Goal: Transaction & Acquisition: Purchase product/service

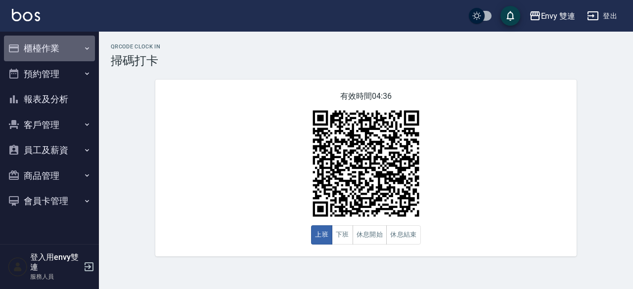
click at [57, 44] on button "櫃檯作業" at bounding box center [49, 49] width 91 height 26
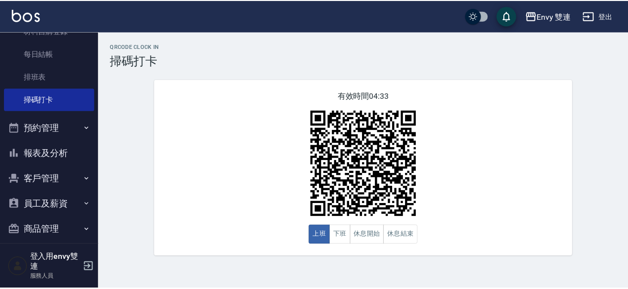
scroll to position [183, 0]
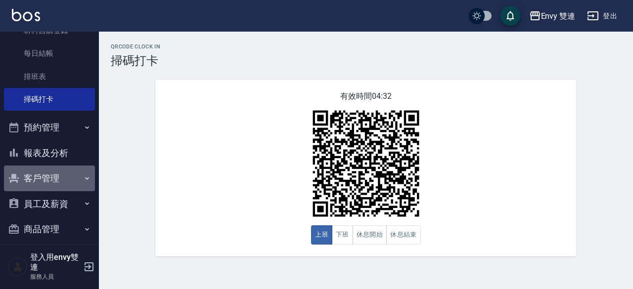
click at [64, 171] on button "客戶管理" at bounding box center [49, 179] width 91 height 26
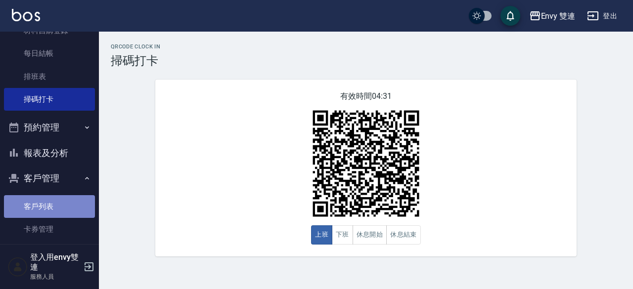
click at [65, 202] on link "客戶列表" at bounding box center [49, 206] width 91 height 23
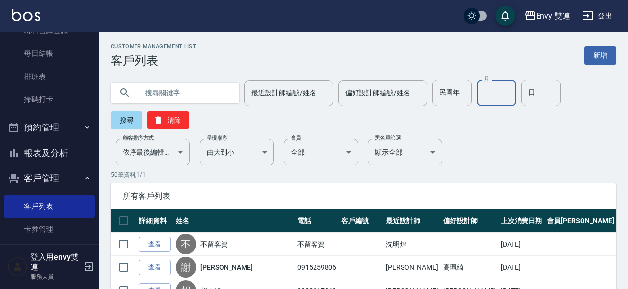
click at [498, 97] on input "月" at bounding box center [497, 93] width 40 height 27
type input "5"
type input "1"
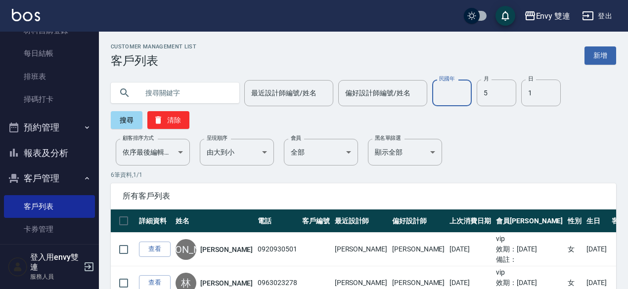
click at [443, 93] on input "民國年" at bounding box center [452, 93] width 40 height 27
type input "114"
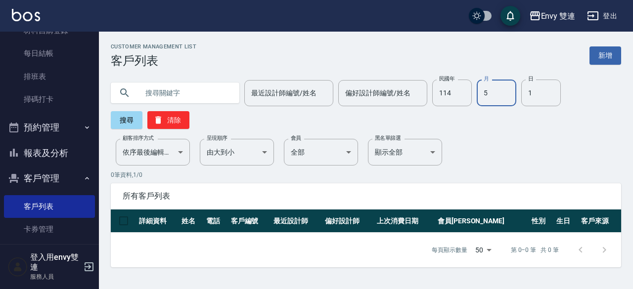
click at [498, 95] on input "5" at bounding box center [497, 93] width 40 height 27
click at [453, 91] on input "114" at bounding box center [452, 93] width 40 height 27
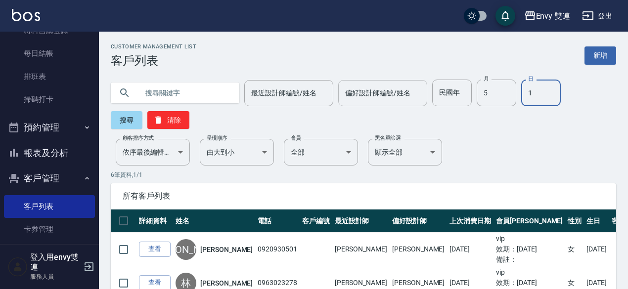
click at [362, 97] on input "偏好設計師編號/姓名" at bounding box center [383, 93] width 80 height 17
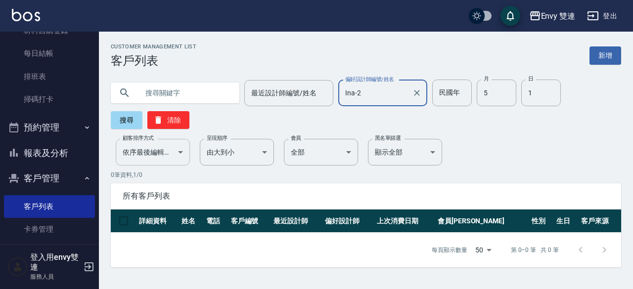
type input "Ina-2"
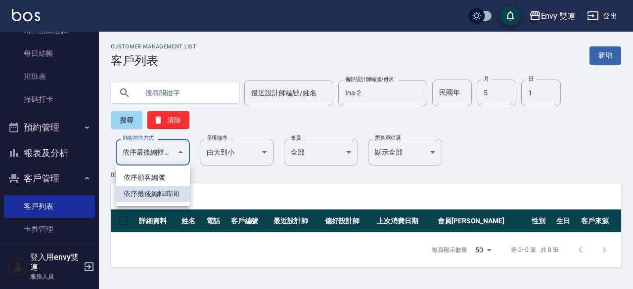
click at [172, 148] on body "Envy 雙連 登出 櫃檯作業 打帳單 帳單列表 掛單列表 座位開單 現金收支登錄 高階收支登錄 材料自購登錄 每日結帳 排班表 掃碼打卡 預約管理 預約管理…" at bounding box center [316, 144] width 633 height 289
click at [230, 156] on div at bounding box center [316, 144] width 633 height 289
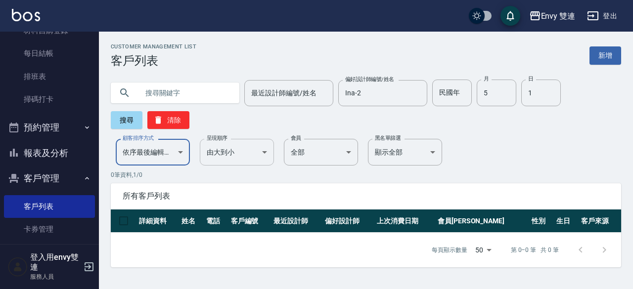
click at [262, 151] on body "Envy 雙連 登出 櫃檯作業 打帳單 帳單列表 掛單列表 座位開單 現金收支登錄 高階收支登錄 材料自購登錄 每日結帳 排班表 掃碼打卡 預約管理 預約管理…" at bounding box center [316, 144] width 633 height 289
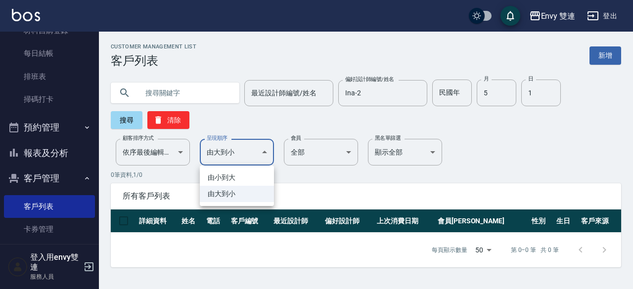
click at [304, 202] on div at bounding box center [316, 144] width 633 height 289
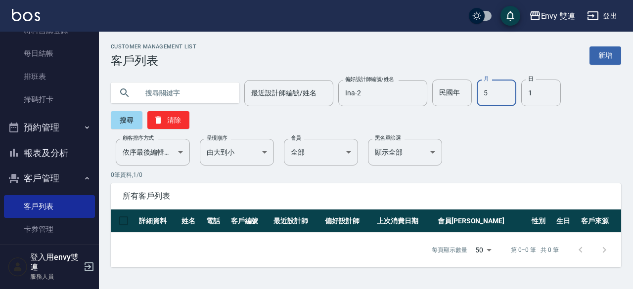
click at [499, 98] on input "5" at bounding box center [497, 93] width 40 height 27
type input "3"
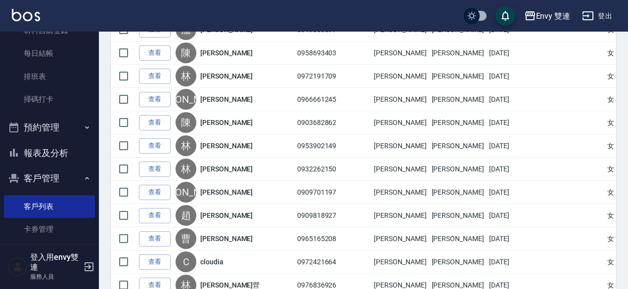
scroll to position [1143, 0]
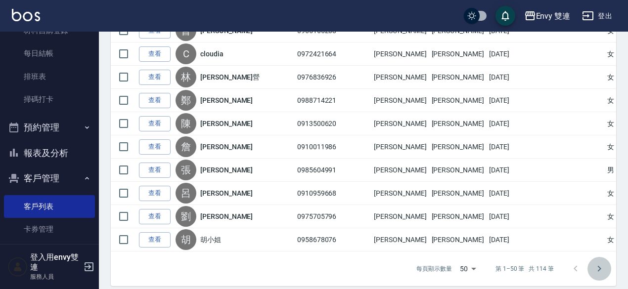
click at [595, 263] on icon "Go to next page" at bounding box center [599, 269] width 12 height 12
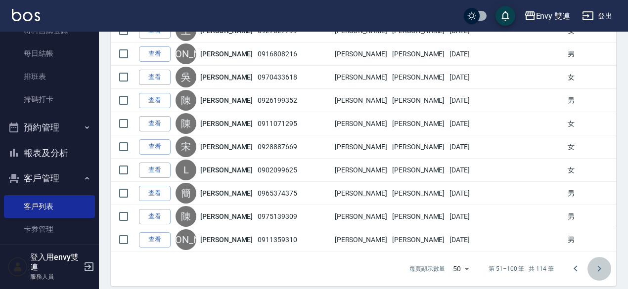
click at [598, 266] on icon "Go to next page" at bounding box center [599, 269] width 3 height 6
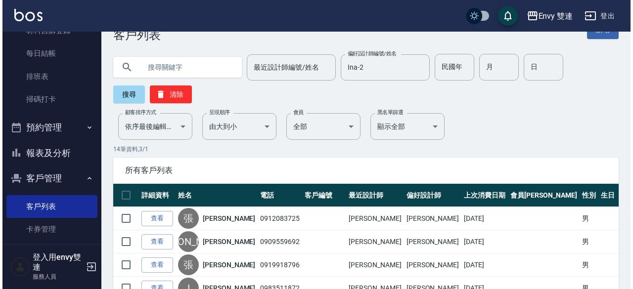
scroll to position [0, 0]
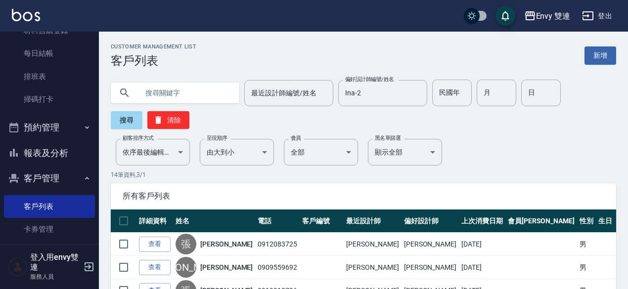
click at [207, 97] on input "text" at bounding box center [184, 93] width 93 height 27
type input "方"
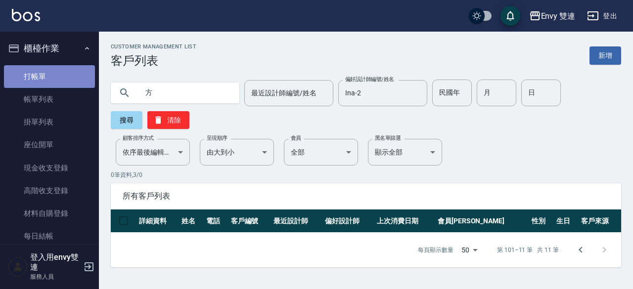
click at [67, 75] on link "打帳單" at bounding box center [49, 76] width 91 height 23
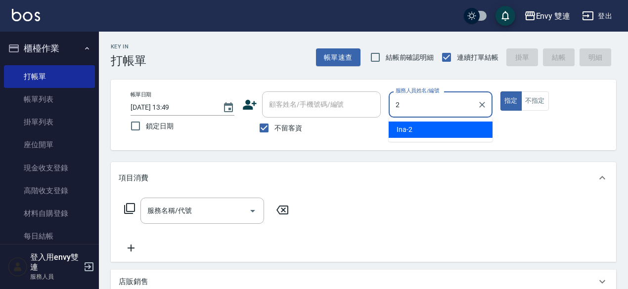
type input "Ina-2"
type button "true"
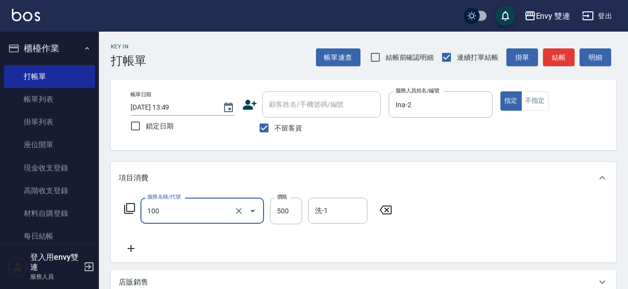
type input "洗＋剪(100)"
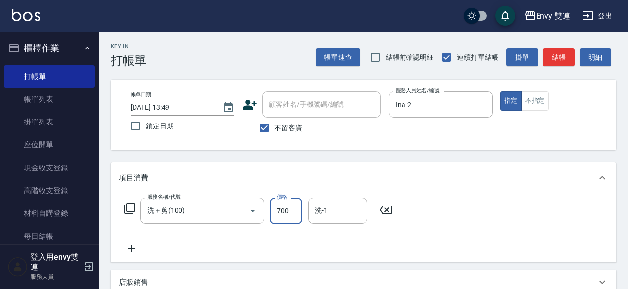
type input "700"
click at [561, 59] on button "結帳" at bounding box center [559, 57] width 32 height 18
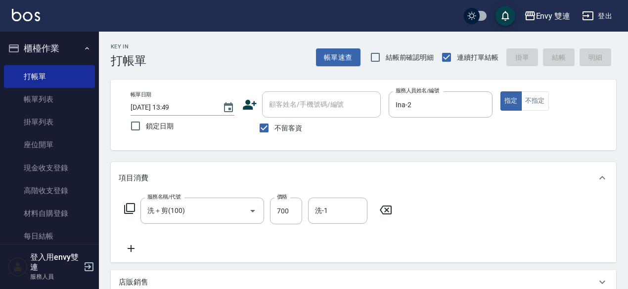
type input "[DATE] 13:50"
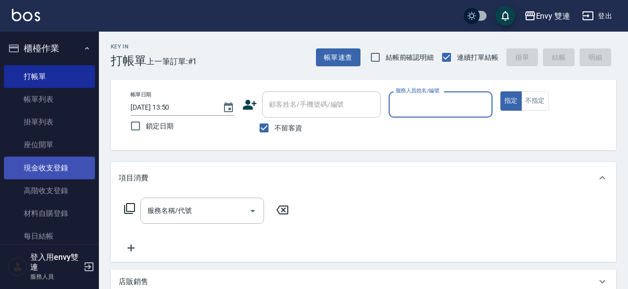
click at [67, 172] on link "現金收支登錄" at bounding box center [49, 168] width 91 height 23
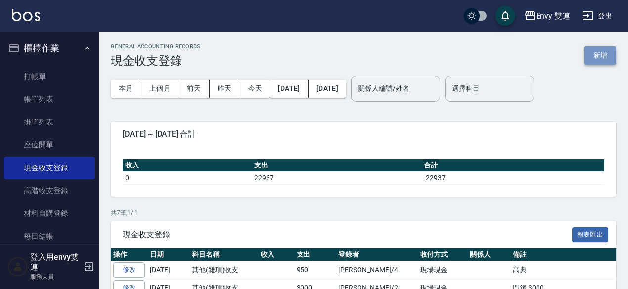
click at [588, 52] on button "新增" at bounding box center [600, 55] width 32 height 18
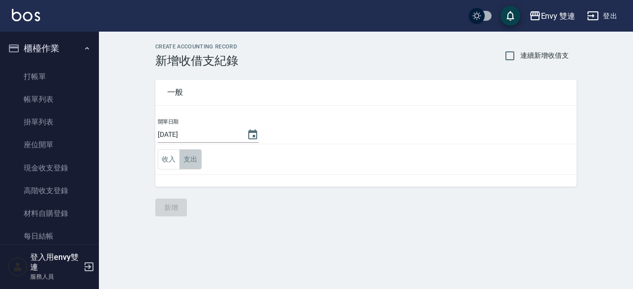
click at [192, 166] on button "支出" at bounding box center [190, 159] width 22 height 20
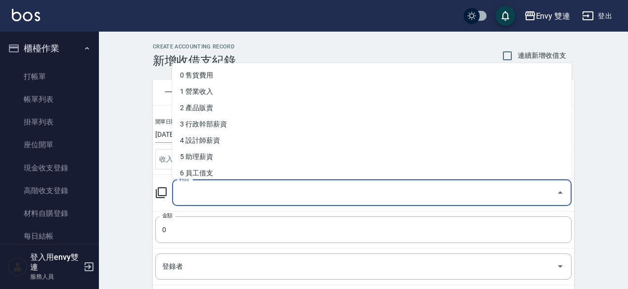
click at [218, 186] on input "科目" at bounding box center [364, 192] width 376 height 17
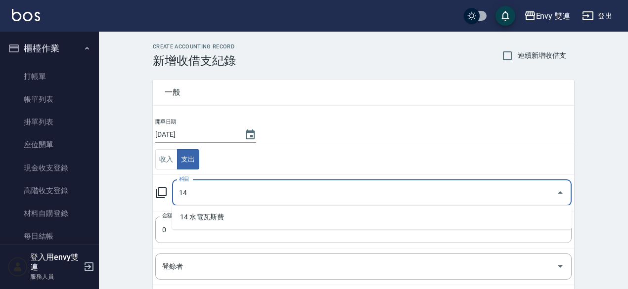
type input "14"
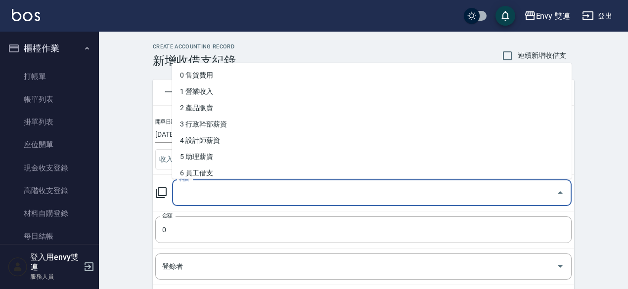
click at [218, 186] on input "科目" at bounding box center [364, 192] width 376 height 17
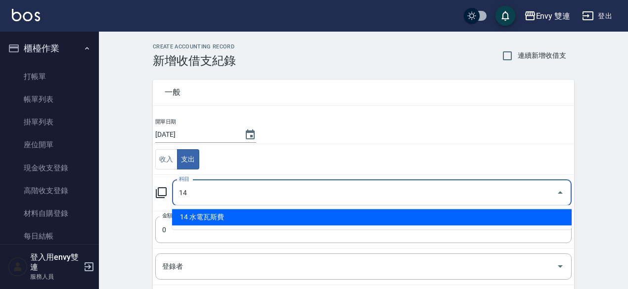
click at [232, 222] on li "14 水電瓦斯費" at bounding box center [371, 217] width 399 height 16
type input "14 水電瓦斯費"
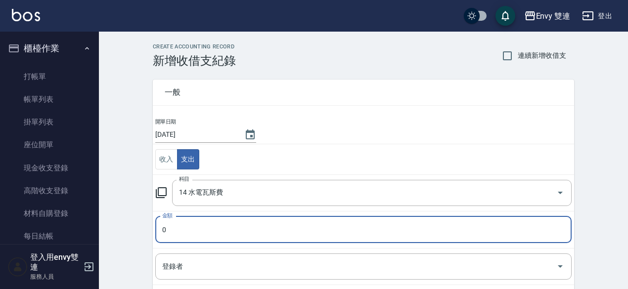
click at [233, 232] on input "0" at bounding box center [363, 230] width 416 height 27
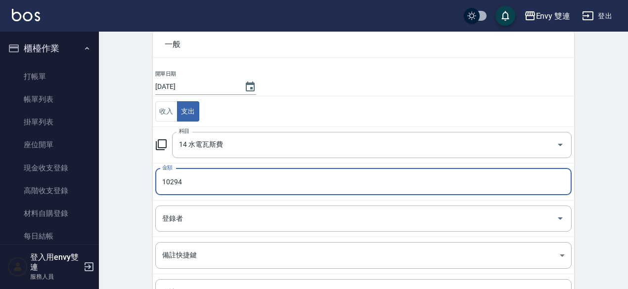
scroll to position [60, 0]
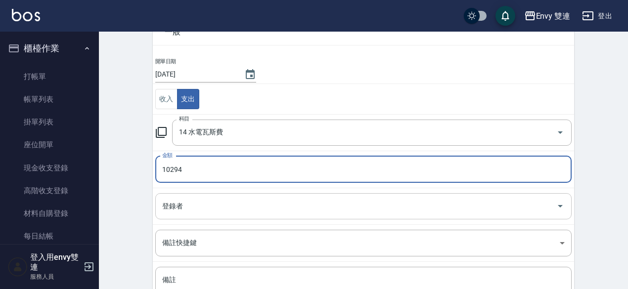
click at [242, 193] on div "登錄者" at bounding box center [363, 206] width 416 height 26
type input "10294"
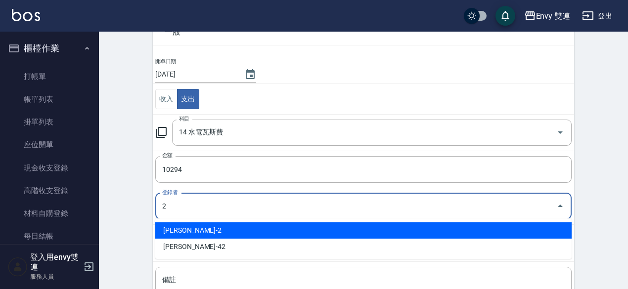
type input "[PERSON_NAME]-2"
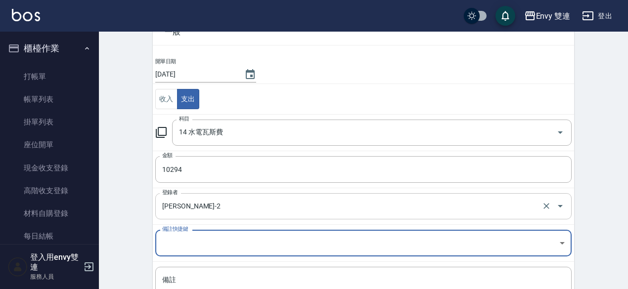
scroll to position [144, 0]
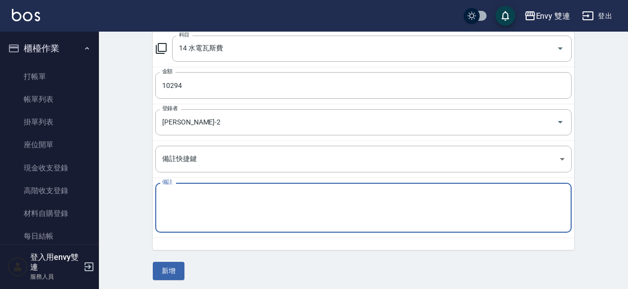
click at [247, 199] on textarea "備註" at bounding box center [363, 208] width 402 height 34
type textarea "電費10294"
click at [175, 268] on button "新增" at bounding box center [169, 271] width 32 height 18
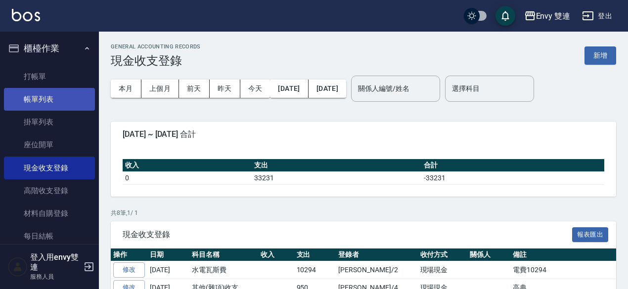
click at [32, 96] on link "帳單列表" at bounding box center [49, 99] width 91 height 23
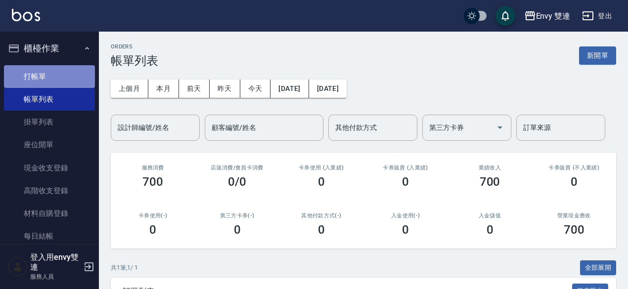
click at [63, 85] on link "打帳單" at bounding box center [49, 76] width 91 height 23
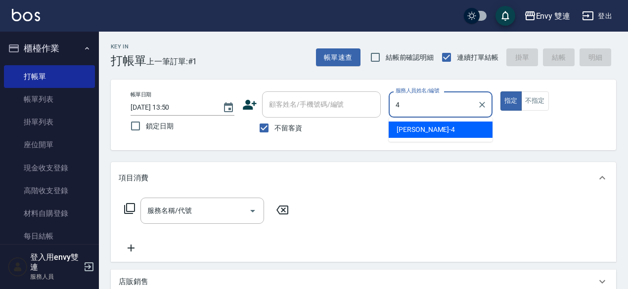
type input "[PERSON_NAME]-4"
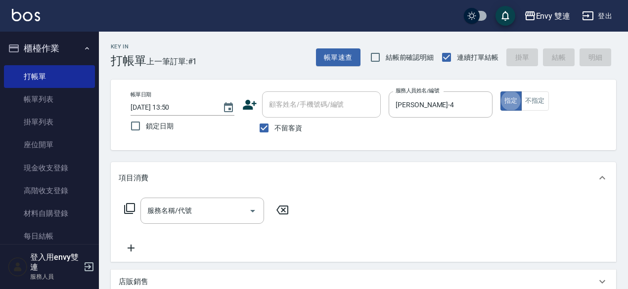
type button "true"
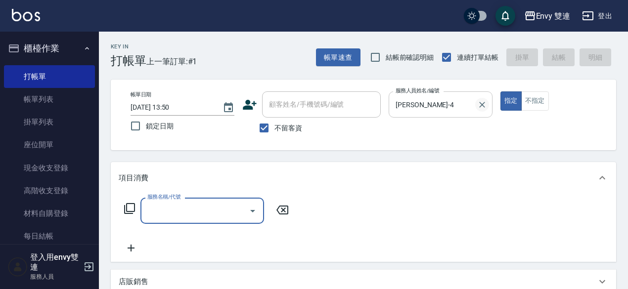
drag, startPoint x: 476, startPoint y: 111, endPoint x: 481, endPoint y: 107, distance: 6.9
click at [481, 107] on div at bounding box center [481, 104] width 13 height 26
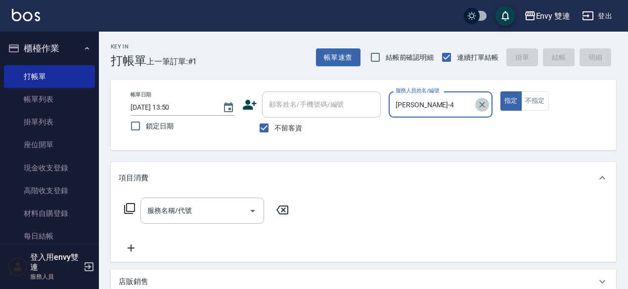
click at [481, 107] on icon "Clear" at bounding box center [482, 105] width 10 height 10
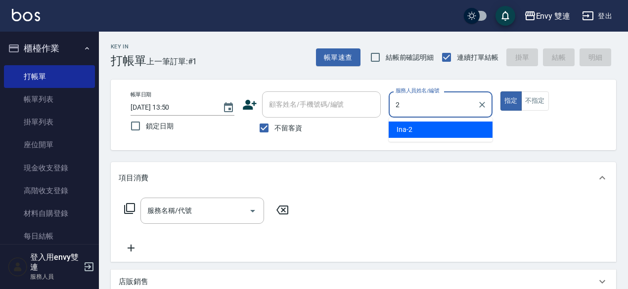
type input "Ina-2"
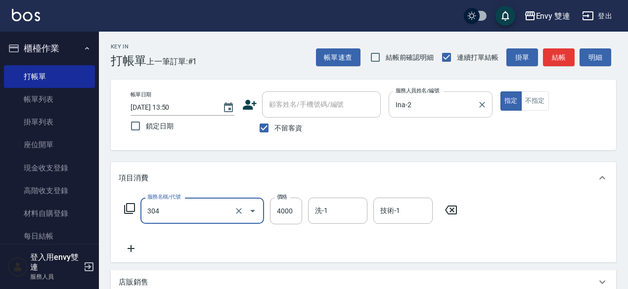
type input "縮毛矯正 (304)"
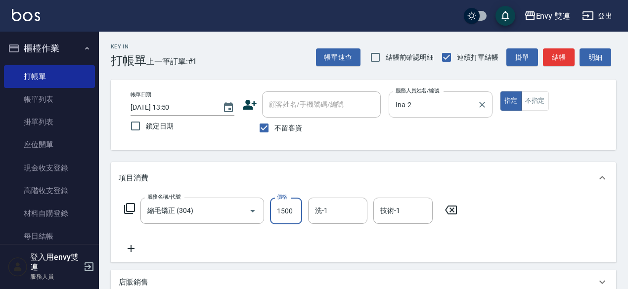
type input "1500"
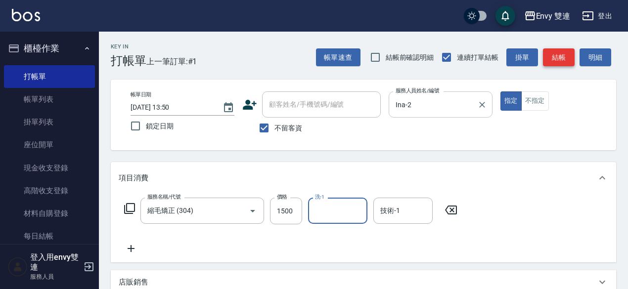
click at [567, 59] on button "結帳" at bounding box center [559, 57] width 32 height 18
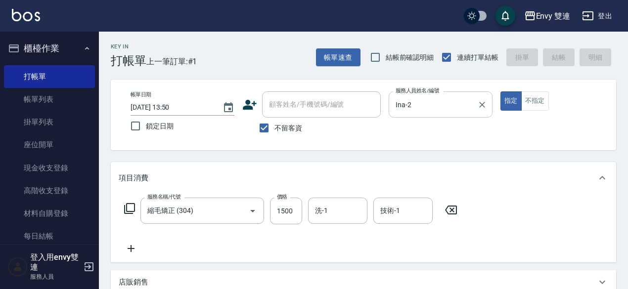
type input "[DATE] 13:51"
